Goal: Find specific page/section: Find specific page/section

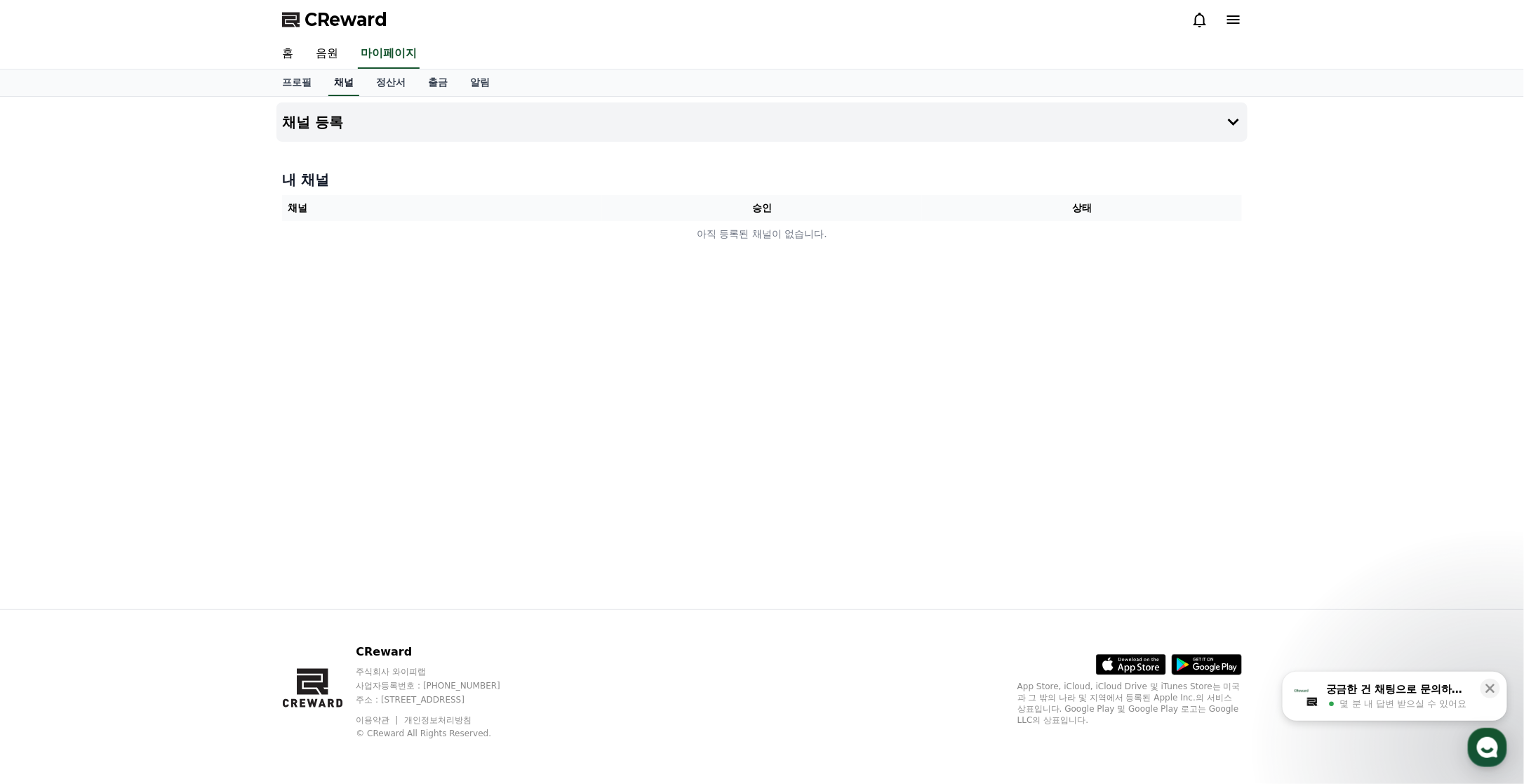
click at [347, 84] on link "채널" at bounding box center [344, 82] width 31 height 26
click at [322, 57] on link "음원" at bounding box center [327, 54] width 45 height 30
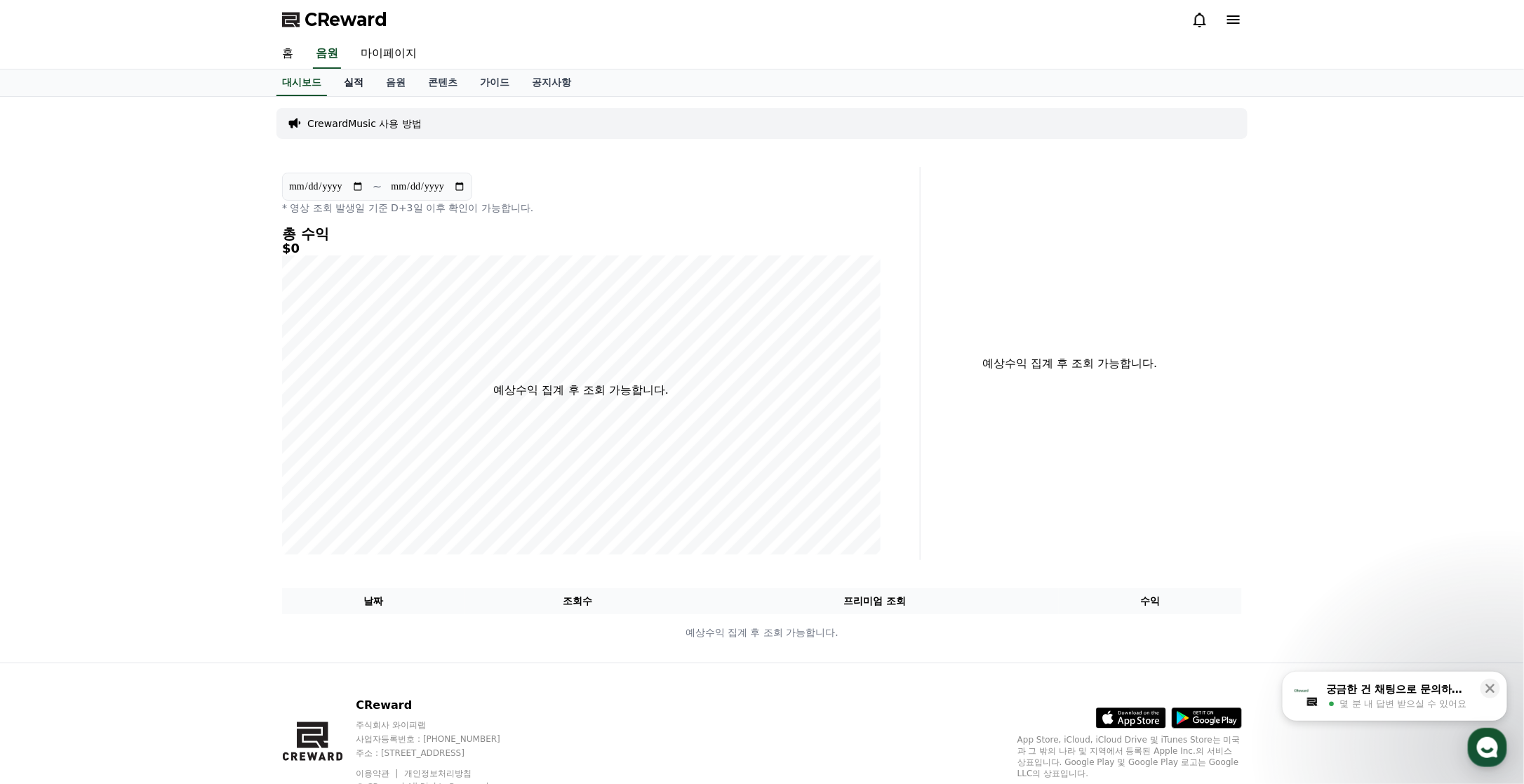
click at [346, 81] on link "실적" at bounding box center [353, 82] width 42 height 26
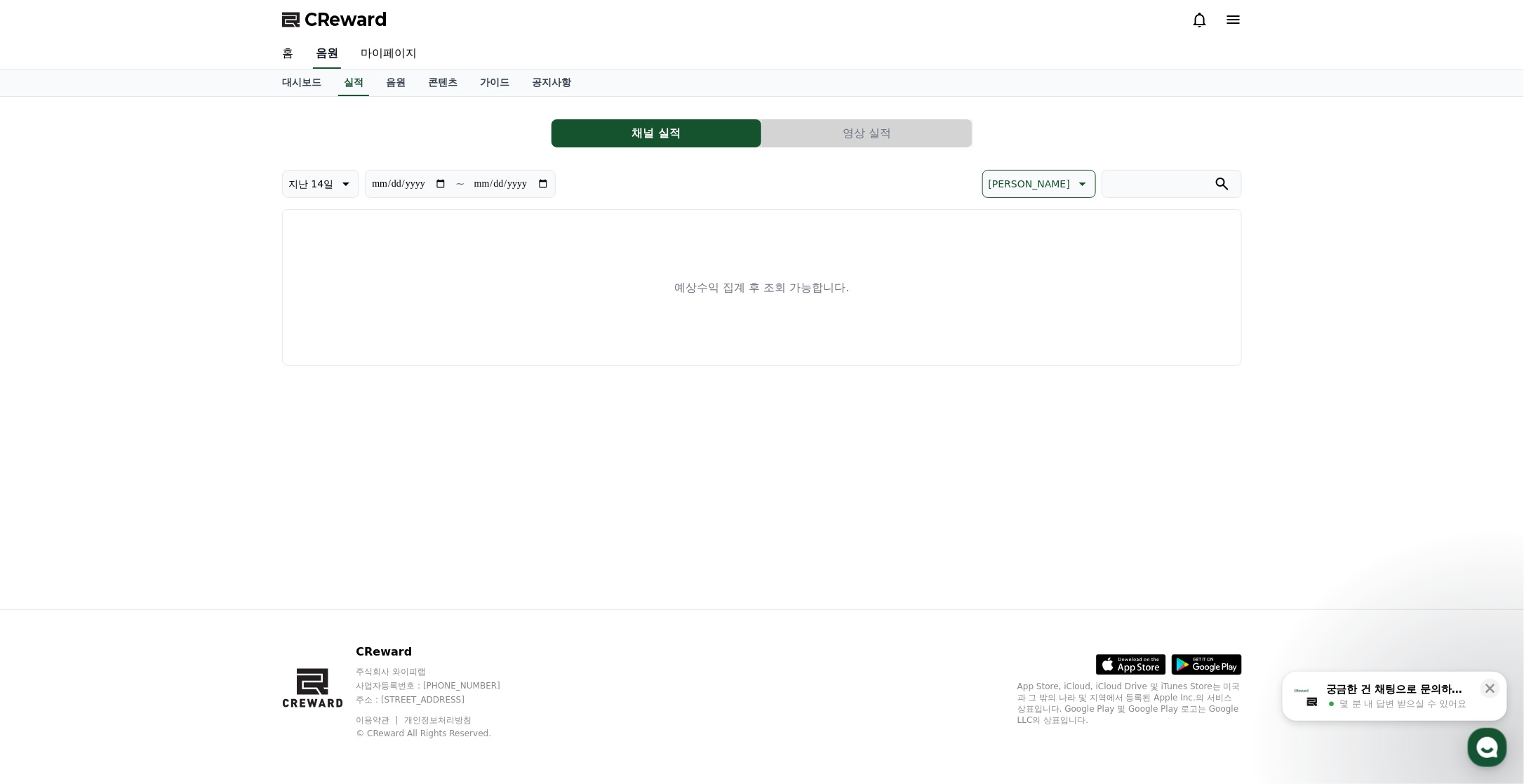
click at [328, 49] on link "음원" at bounding box center [327, 54] width 28 height 30
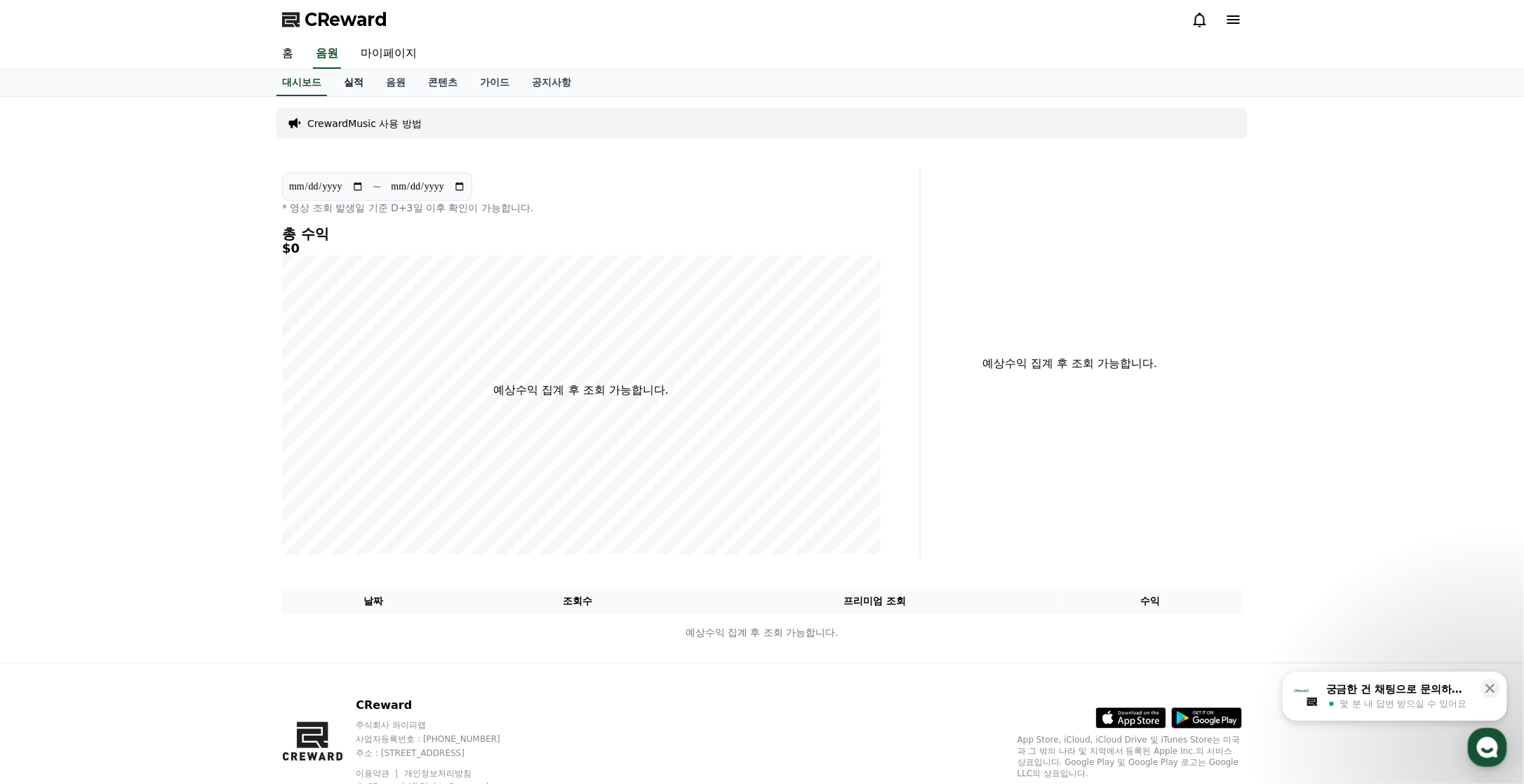
click at [358, 86] on link "실적" at bounding box center [353, 82] width 42 height 26
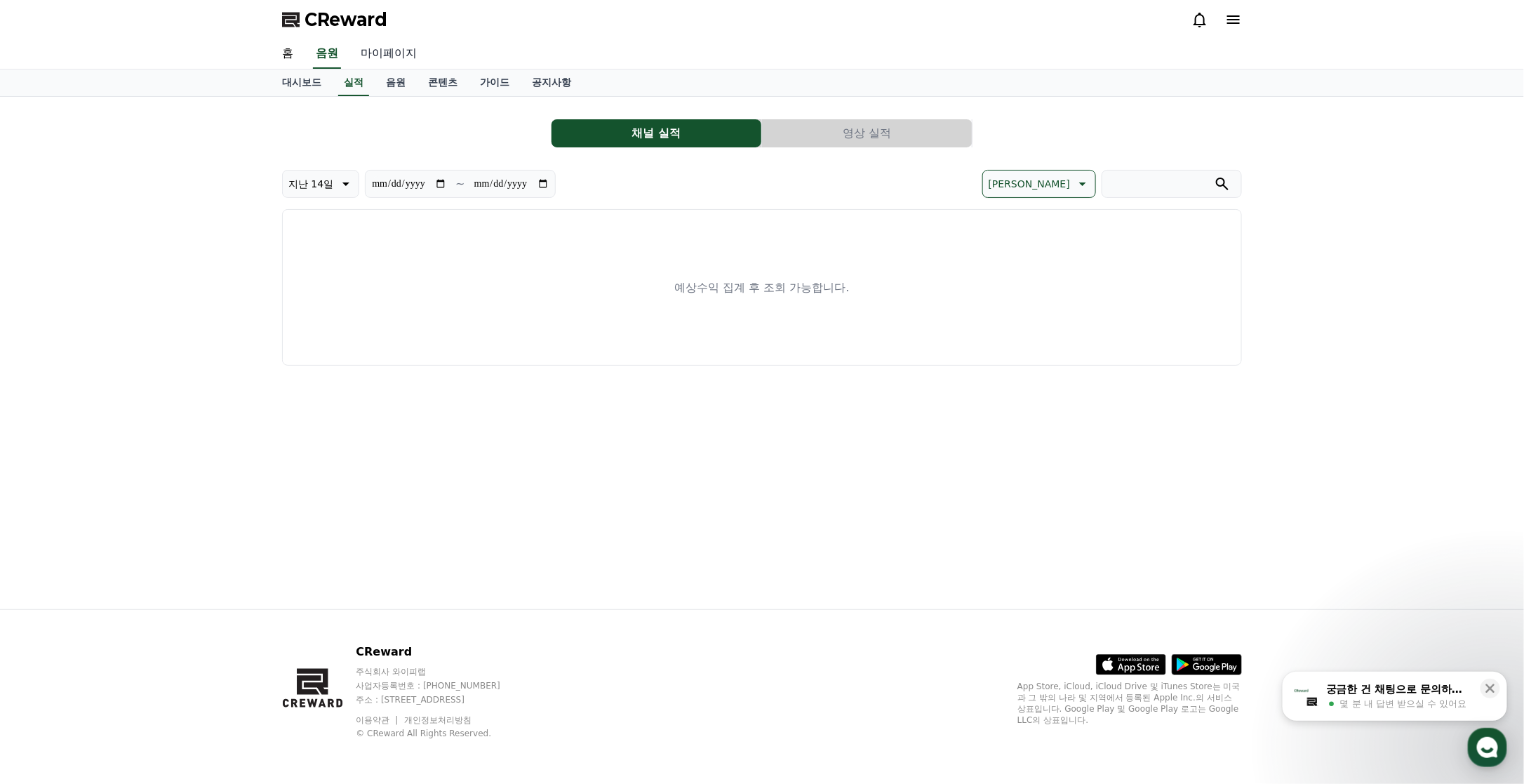
click at [381, 50] on link "마이페이지" at bounding box center [389, 54] width 79 height 30
select select "**********"
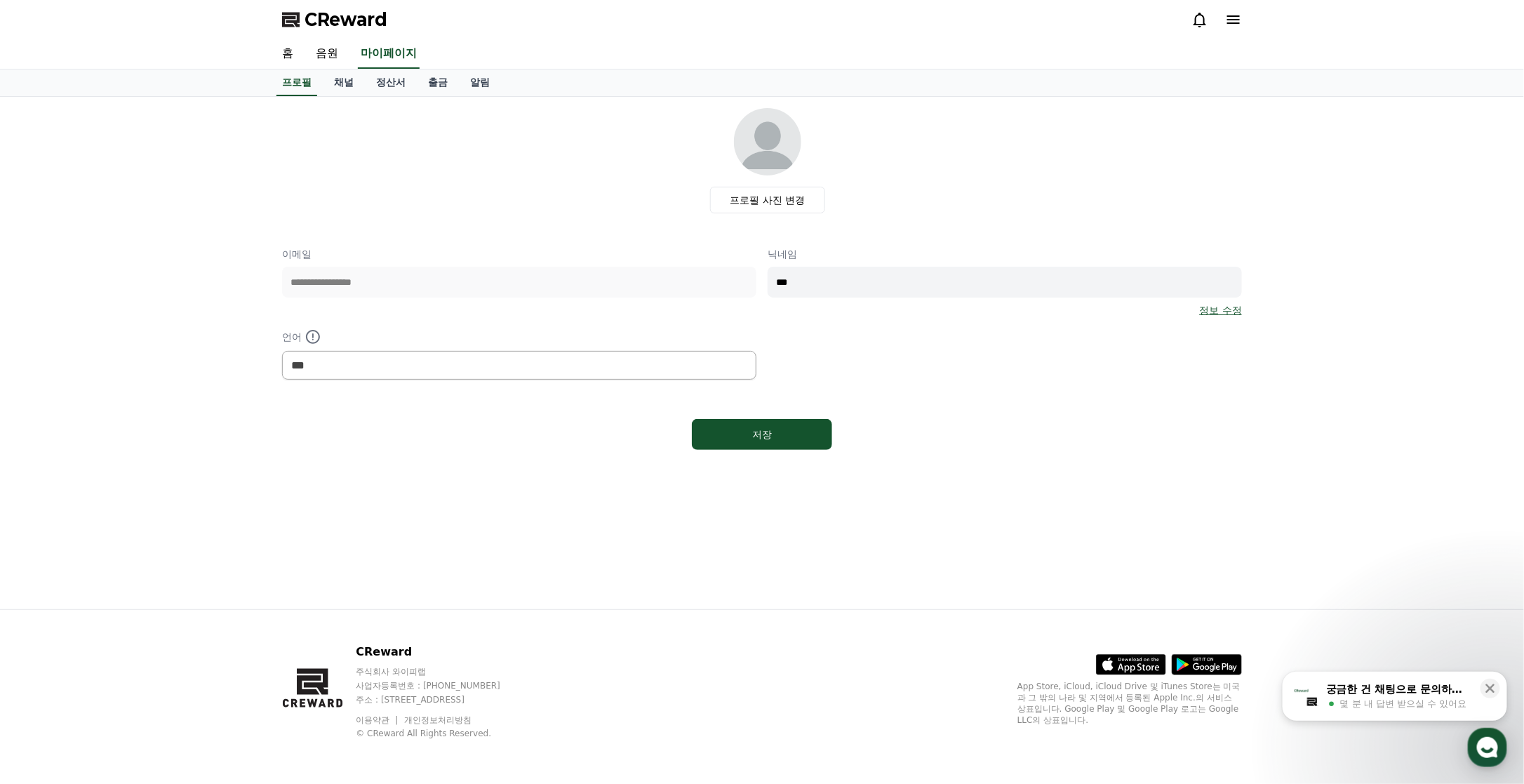
click at [321, 81] on div "프로필 채널 정산서 출금 알림" at bounding box center [761, 82] width 982 height 26
click at [348, 83] on link "채널" at bounding box center [343, 82] width 42 height 26
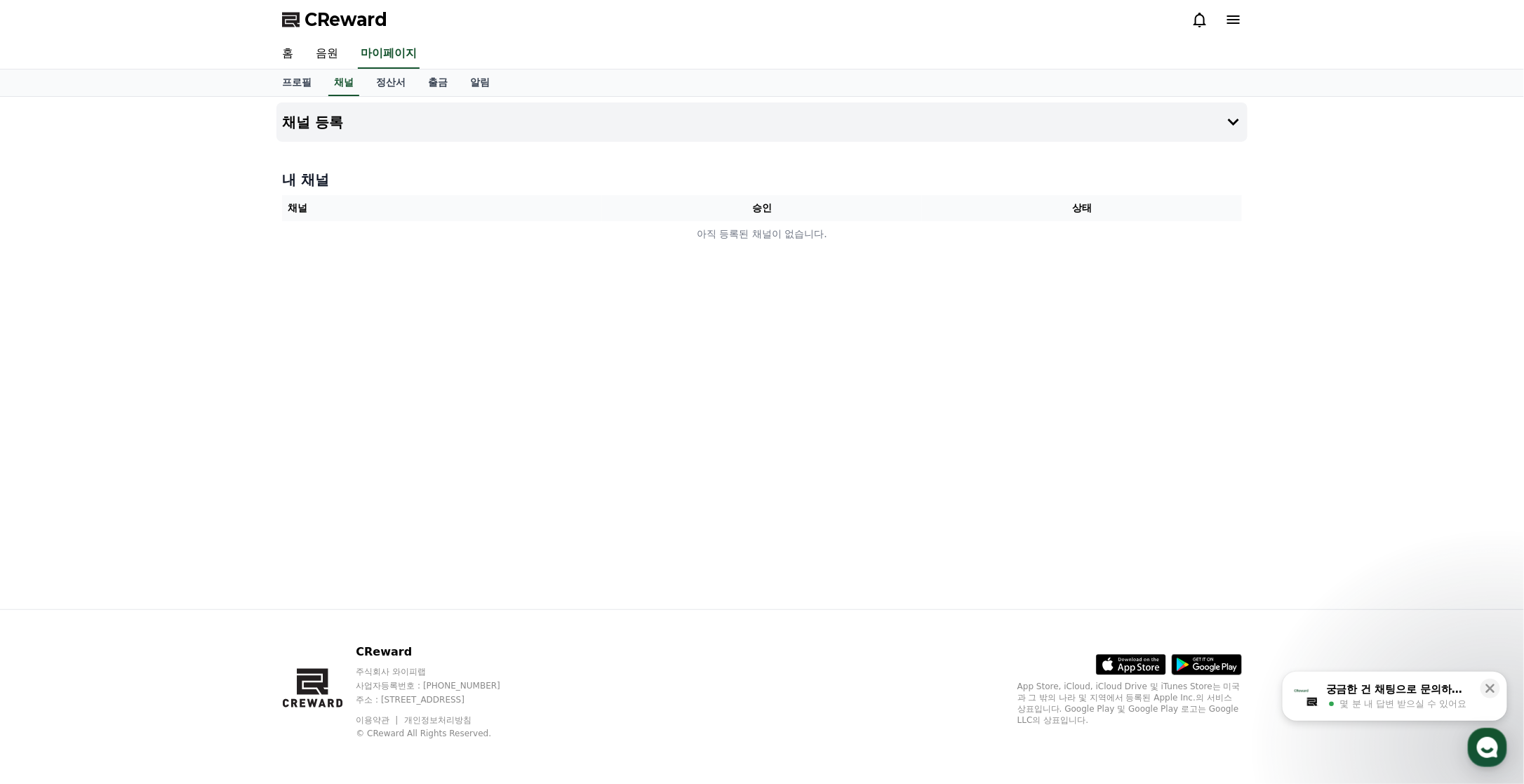
drag, startPoint x: 994, startPoint y: 432, endPoint x: 653, endPoint y: 235, distance: 393.8
click at [982, 428] on div "채널 등록 내 채널 채널 승인 상태 아직 등록된 채널이 없습니다." at bounding box center [761, 353] width 982 height 512
